Goal: Transaction & Acquisition: Download file/media

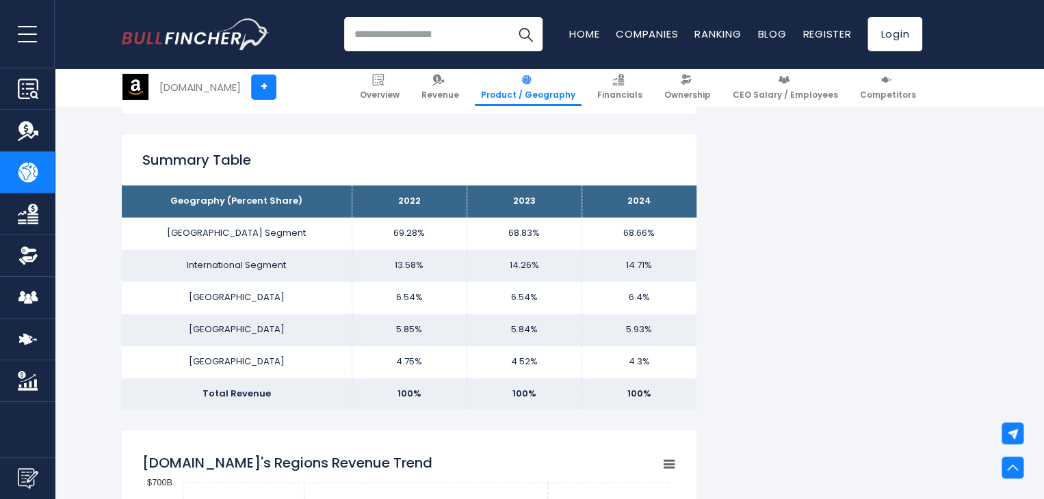
scroll to position [837, 0]
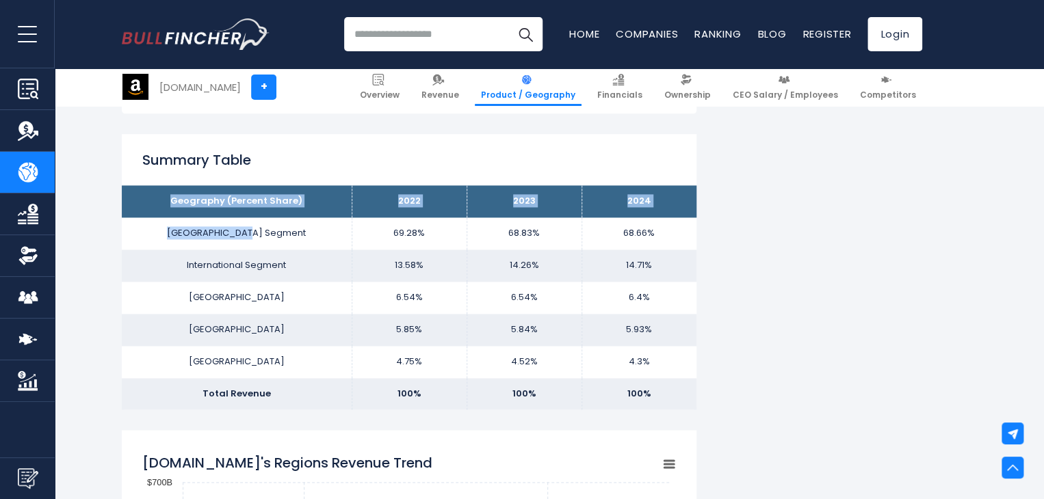
drag, startPoint x: 155, startPoint y: 207, endPoint x: 256, endPoint y: 230, distance: 103.3
click at [256, 230] on tbody "Geography (Percent Share) 2022 2023 2024 [GEOGRAPHIC_DATA] Segment 69.28% 68.83…" at bounding box center [409, 297] width 574 height 224
click at [194, 241] on td "[GEOGRAPHIC_DATA] Segment" at bounding box center [237, 233] width 230 height 32
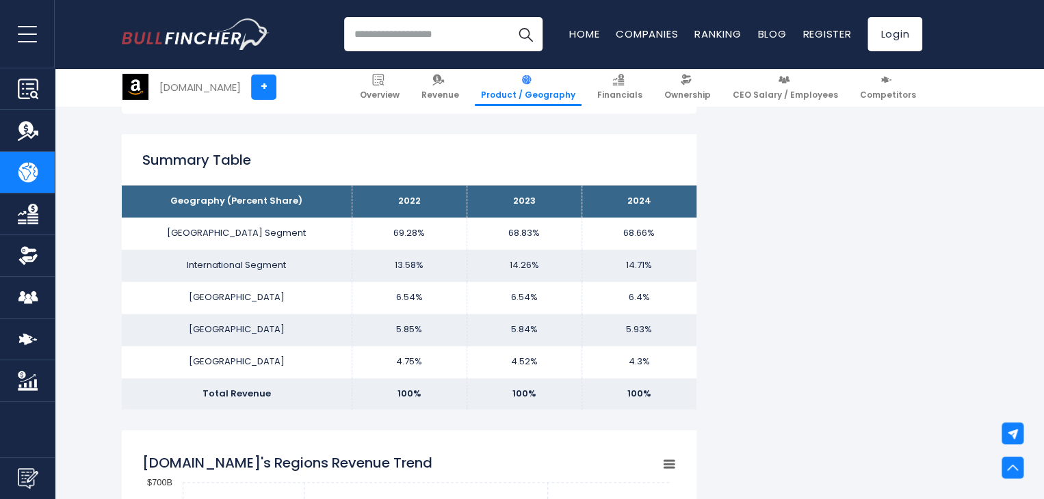
drag, startPoint x: 340, startPoint y: 248, endPoint x: 299, endPoint y: 325, distance: 86.9
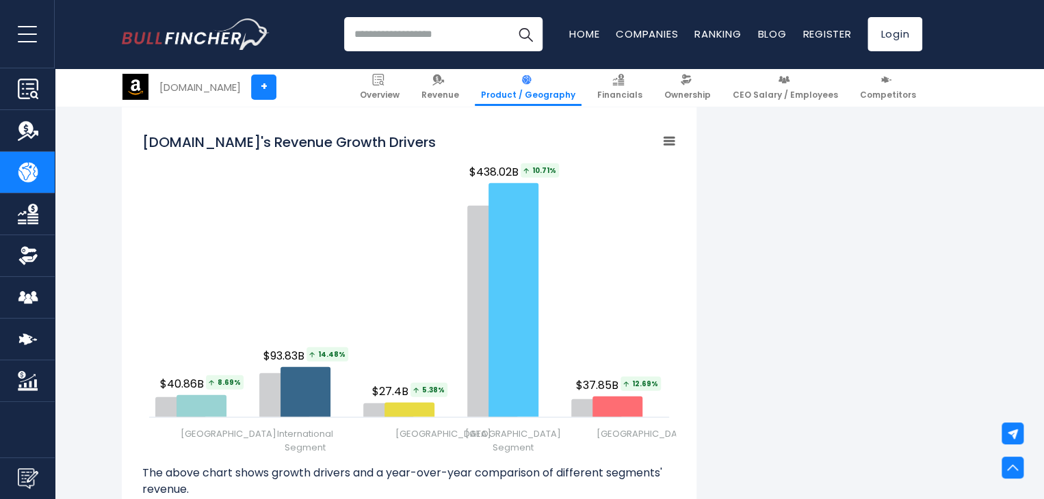
scroll to position [1647, 0]
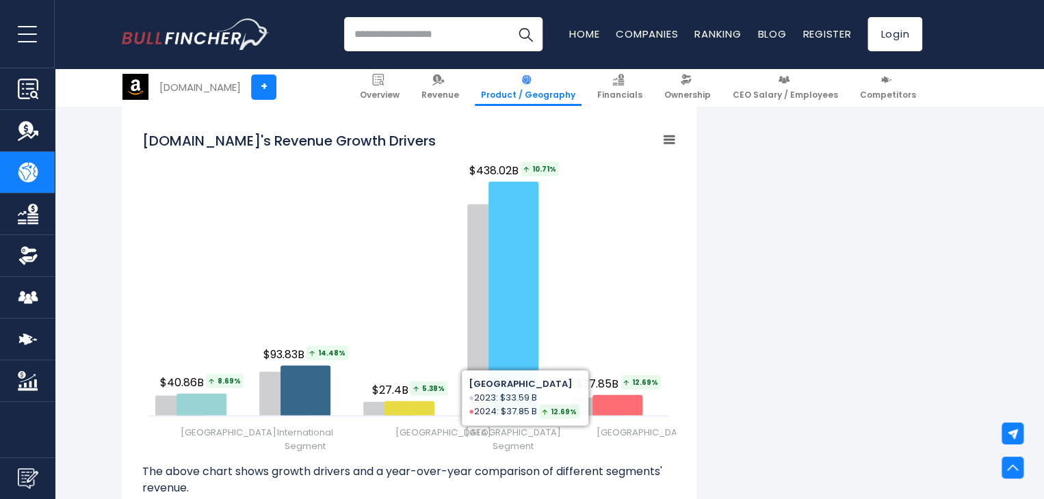
click at [808, 340] on div "[DOMAIN_NAME]'s Revenue by Region In fiscal year [DATE], [DOMAIN_NAME]'s revenu…" at bounding box center [522, 68] width 800 height 2818
click at [730, 318] on div "[DOMAIN_NAME]'s Revenue by Region In fiscal year [DATE], [DOMAIN_NAME]'s revenu…" at bounding box center [522, 68] width 800 height 2818
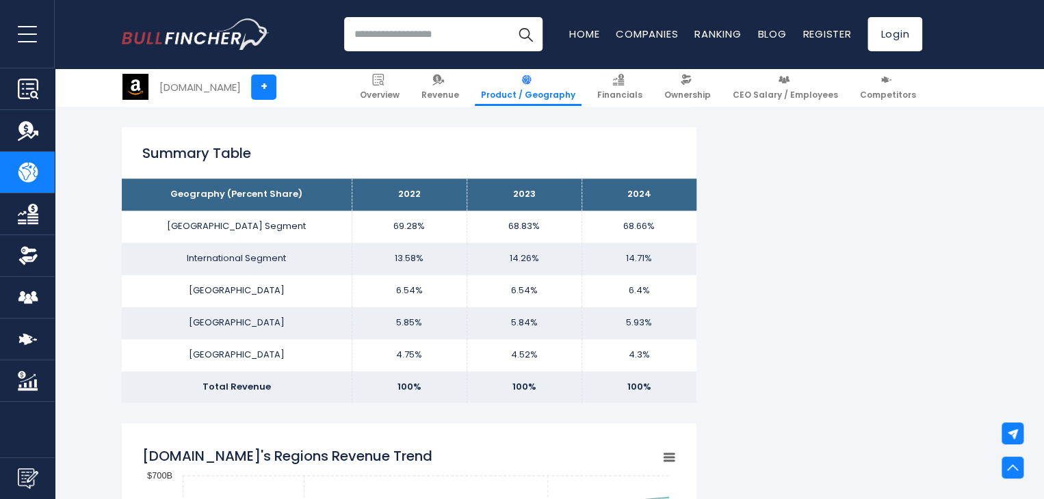
scroll to position [839, 0]
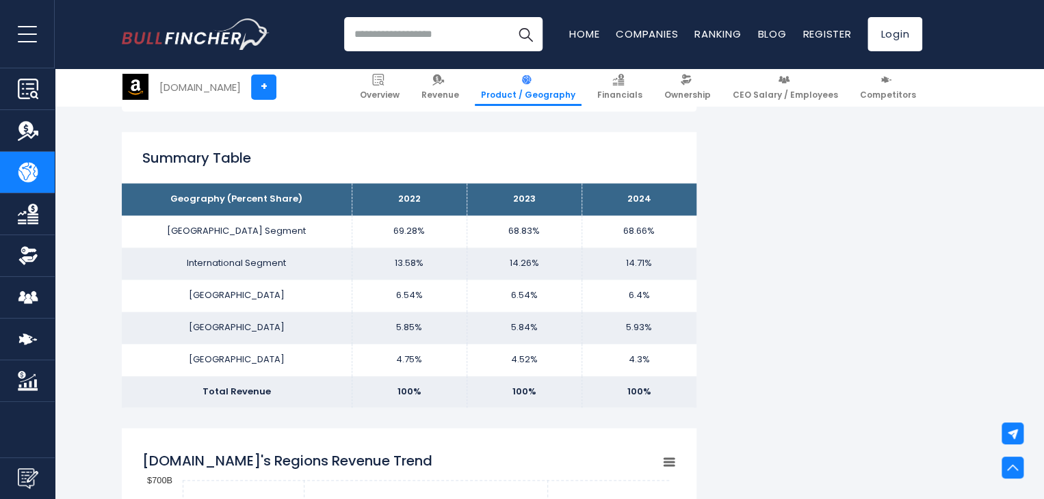
drag, startPoint x: 241, startPoint y: 160, endPoint x: 441, endPoint y: 132, distance: 201.7
click at [441, 132] on div "Summary Table Geography (Percent Share) 2022 2023 2024 [GEOGRAPHIC_DATA] Segmen…" at bounding box center [409, 270] width 574 height 276
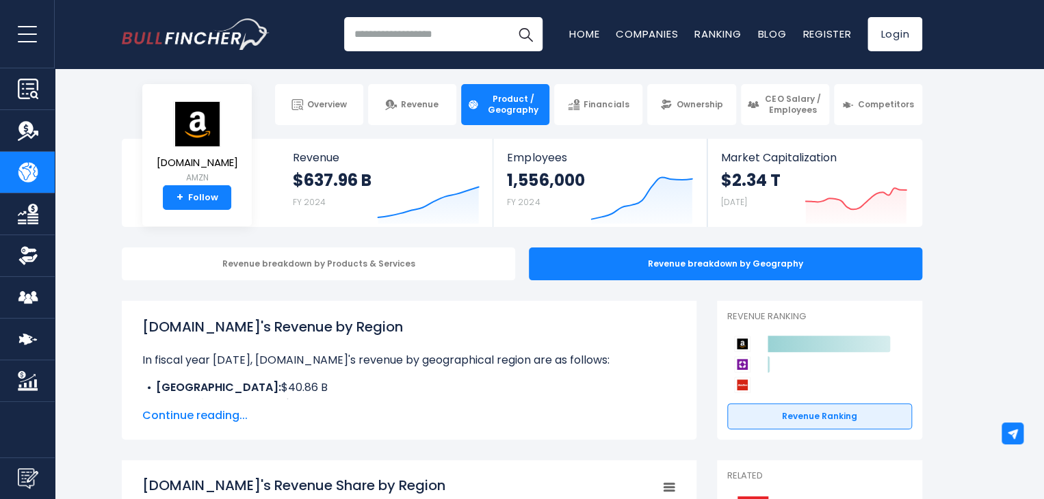
scroll to position [4, 0]
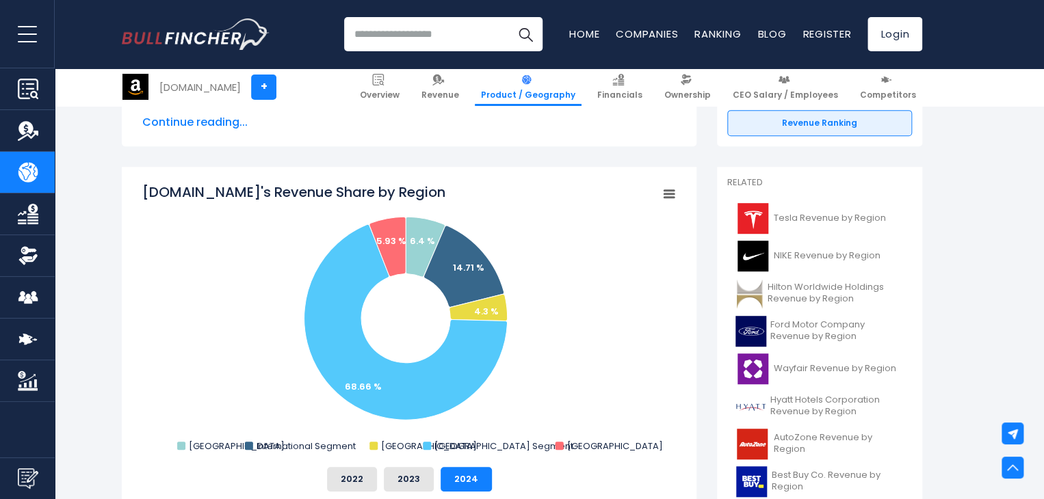
scroll to position [299, 0]
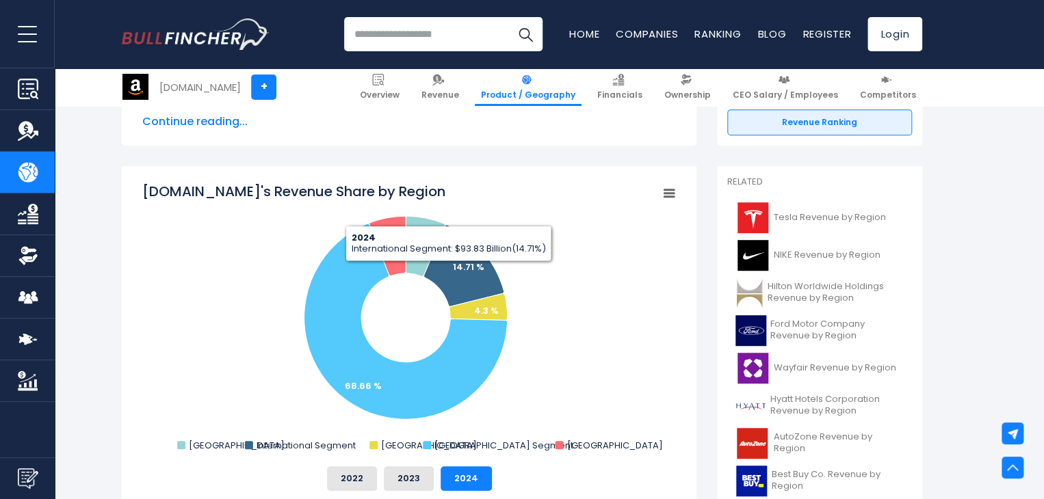
click at [667, 190] on icon "Amazon.com's Revenue Share by Region" at bounding box center [669, 193] width 10 height 7
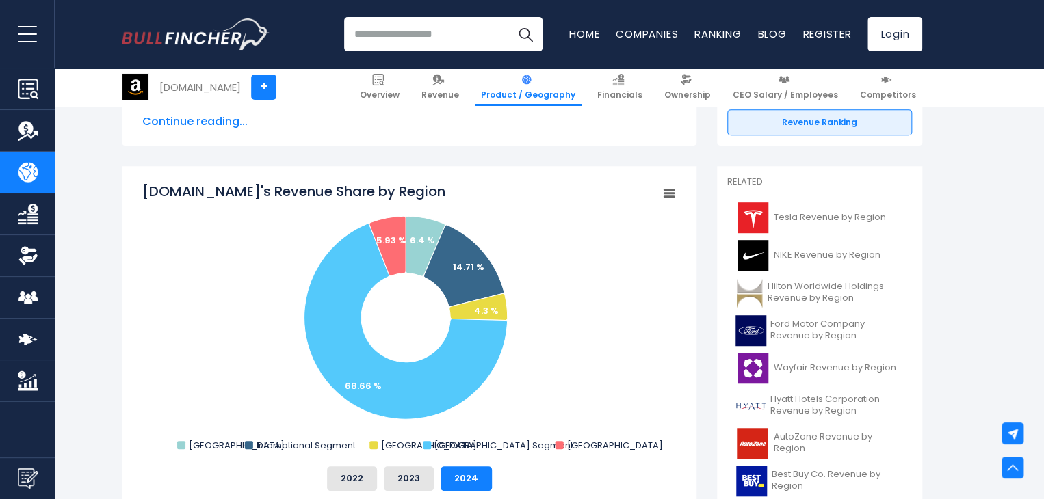
click at [661, 189] on rect "Amazon.com's Revenue Share by Region" at bounding box center [668, 193] width 19 height 19
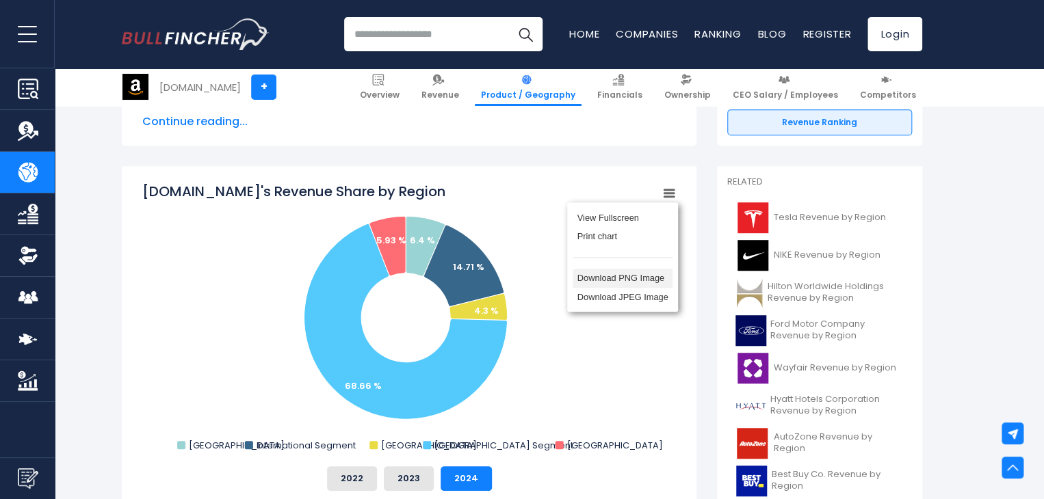
click at [650, 278] on li "Download PNG Image" at bounding box center [622, 278] width 100 height 19
click at [637, 285] on rect "Amazon.com's Revenue Share by Region" at bounding box center [408, 319] width 533 height 274
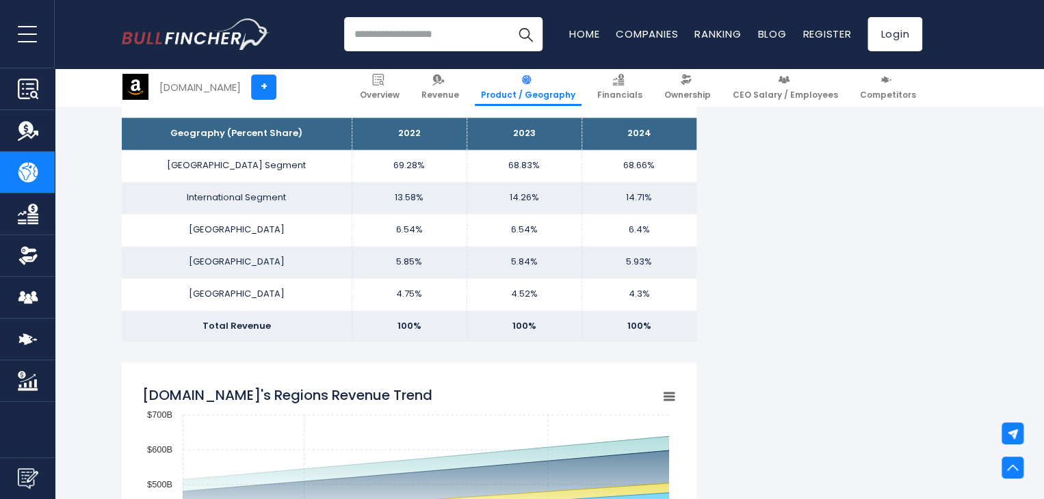
scroll to position [884, 0]
